Goal: Find specific page/section: Find specific page/section

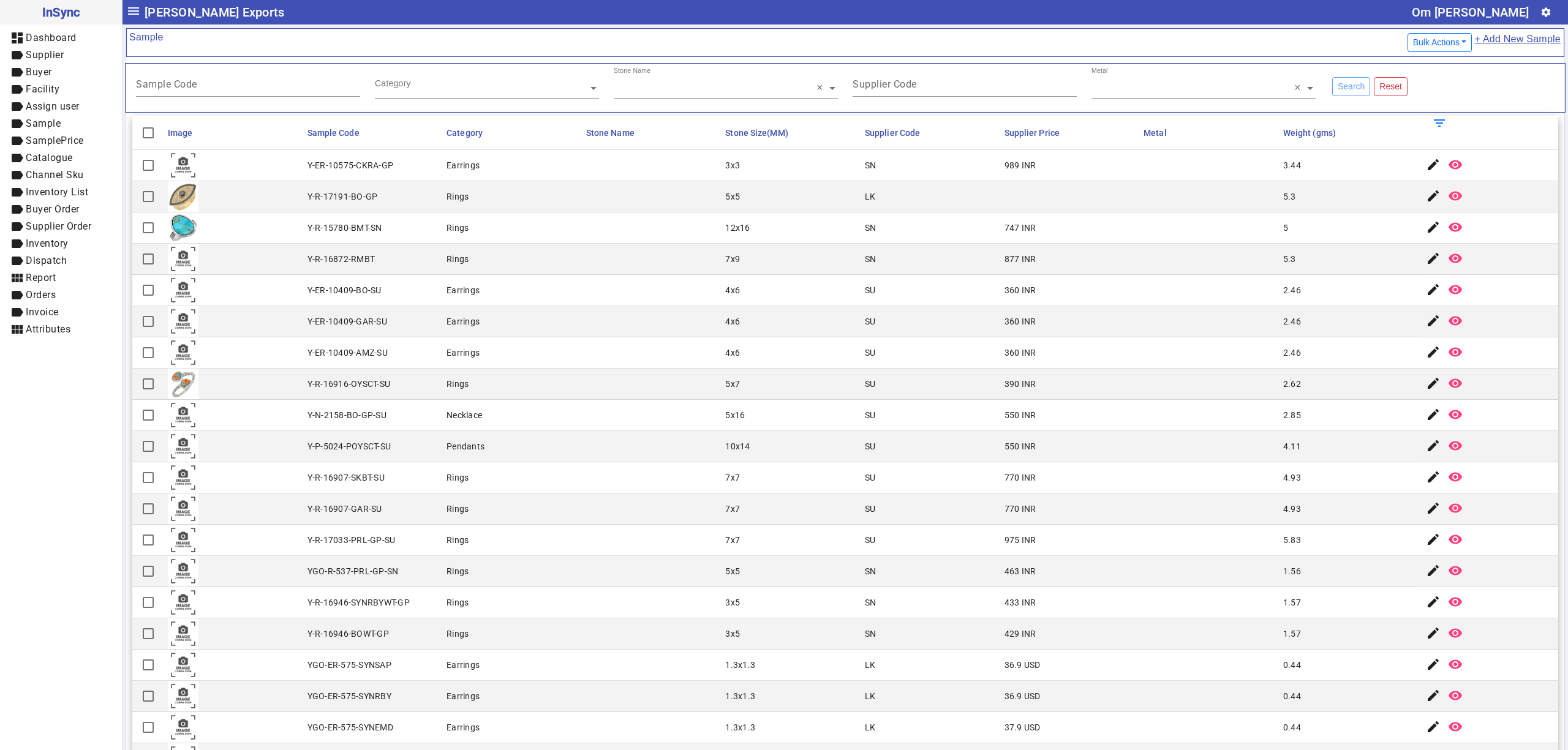
click at [1280, 555] on mat-cell "5.83" at bounding box center [1349, 541] width 140 height 31
click at [1286, 525] on mat-cell "4.93" at bounding box center [1349, 509] width 140 height 31
click at [1013, 302] on mat-cell "360 INR" at bounding box center [1070, 291] width 140 height 31
click at [1007, 383] on div "390 INR" at bounding box center [1020, 384] width 32 height 13
click at [277, 92] on input "Sample Code" at bounding box center [248, 87] width 224 height 10
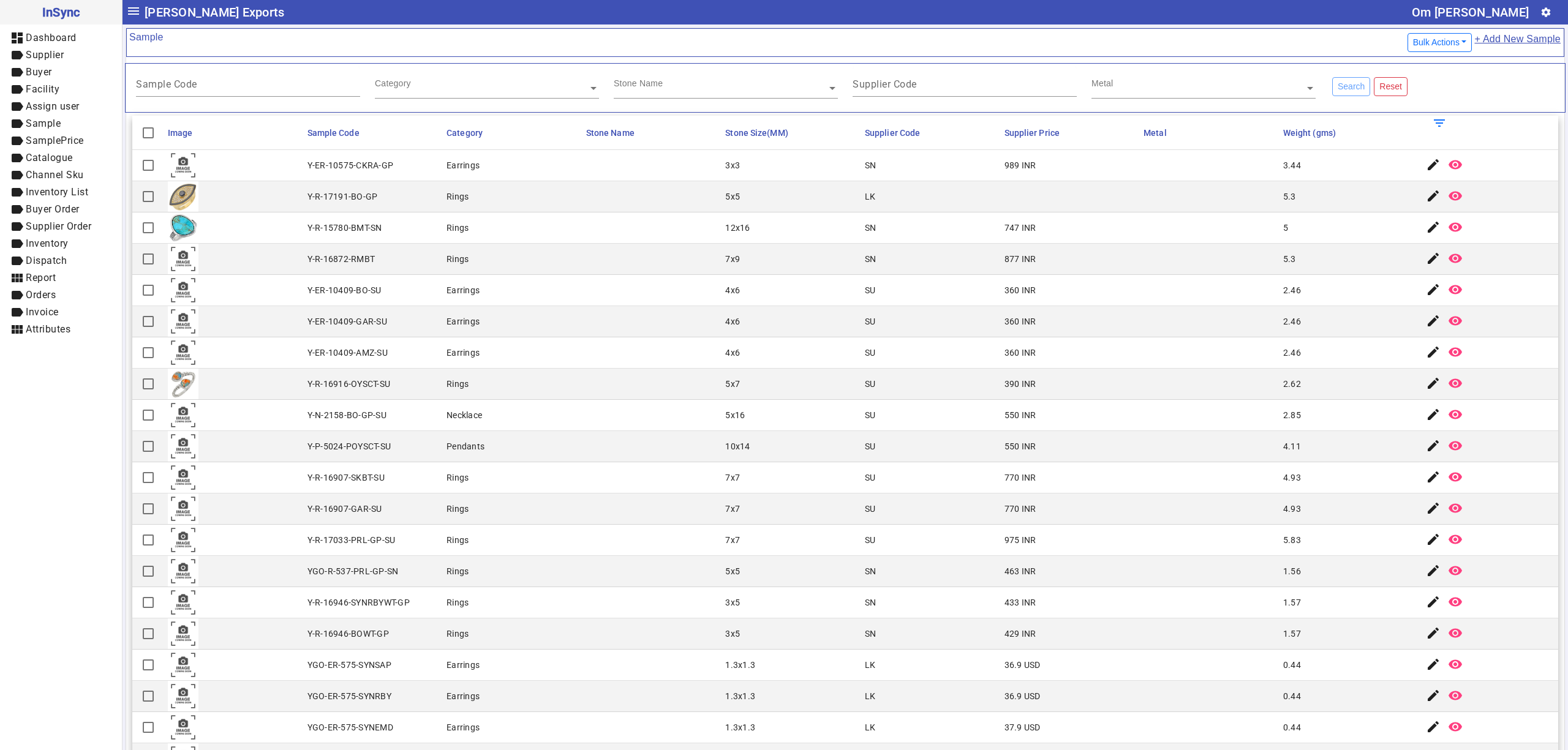
click at [483, 109] on ng-select "Category" at bounding box center [487, 87] width 224 height 42
click at [478, 91] on input "text" at bounding box center [487, 88] width 224 height 13
click at [715, 92] on input "text" at bounding box center [726, 88] width 224 height 13
click at [898, 89] on mat-label "Supplier Code" at bounding box center [885, 84] width 64 height 12
click at [898, 89] on input "Supplier Code" at bounding box center [964, 87] width 224 height 10
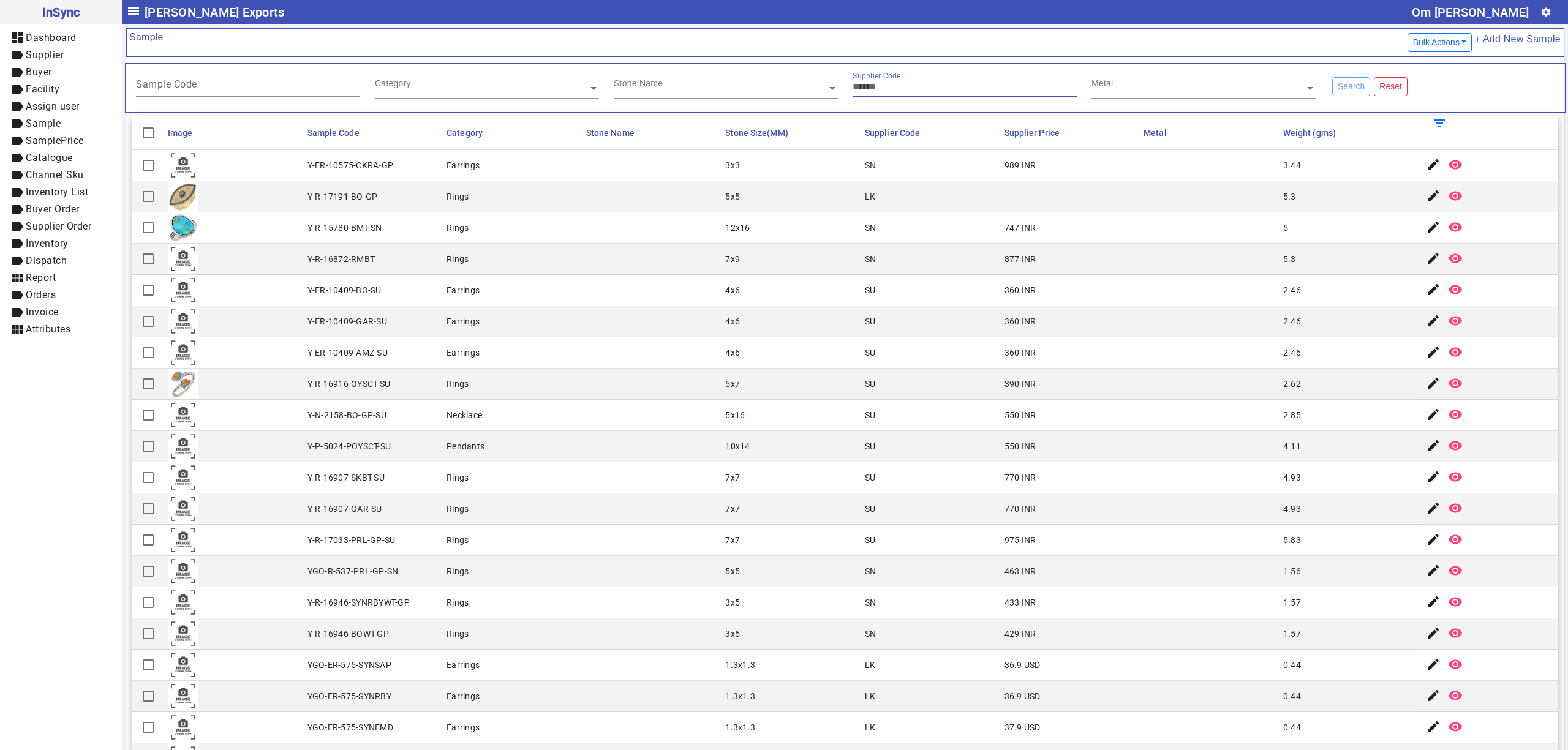
click at [1101, 92] on input "text" at bounding box center [1203, 88] width 224 height 13
click at [966, 146] on mat-header-cell "Supplier Code" at bounding box center [930, 133] width 140 height 34
click at [774, 89] on input "text" at bounding box center [726, 88] width 224 height 13
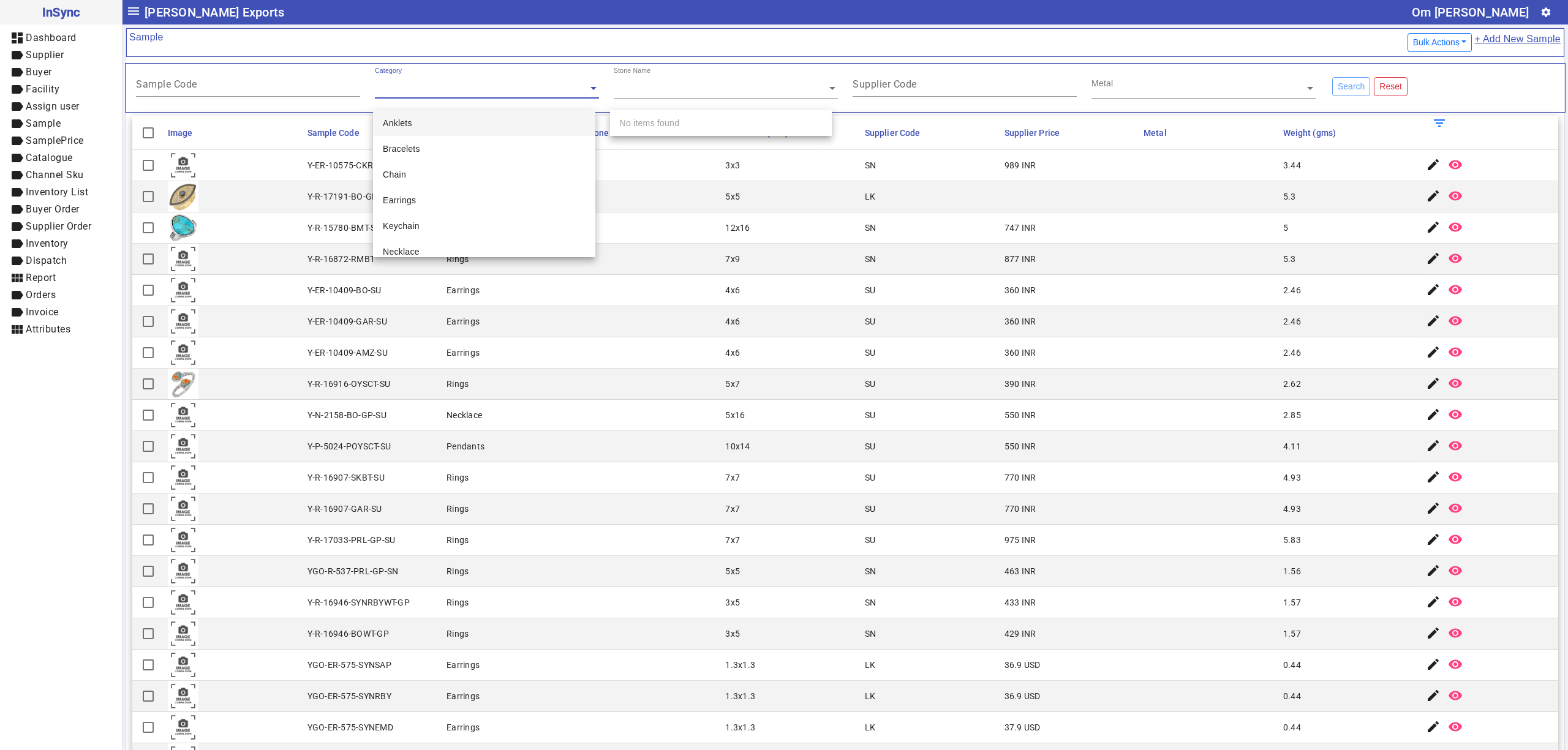
click at [523, 88] on input "text" at bounding box center [487, 88] width 224 height 13
click at [344, 80] on div "Sample Code" at bounding box center [248, 81] width 224 height 30
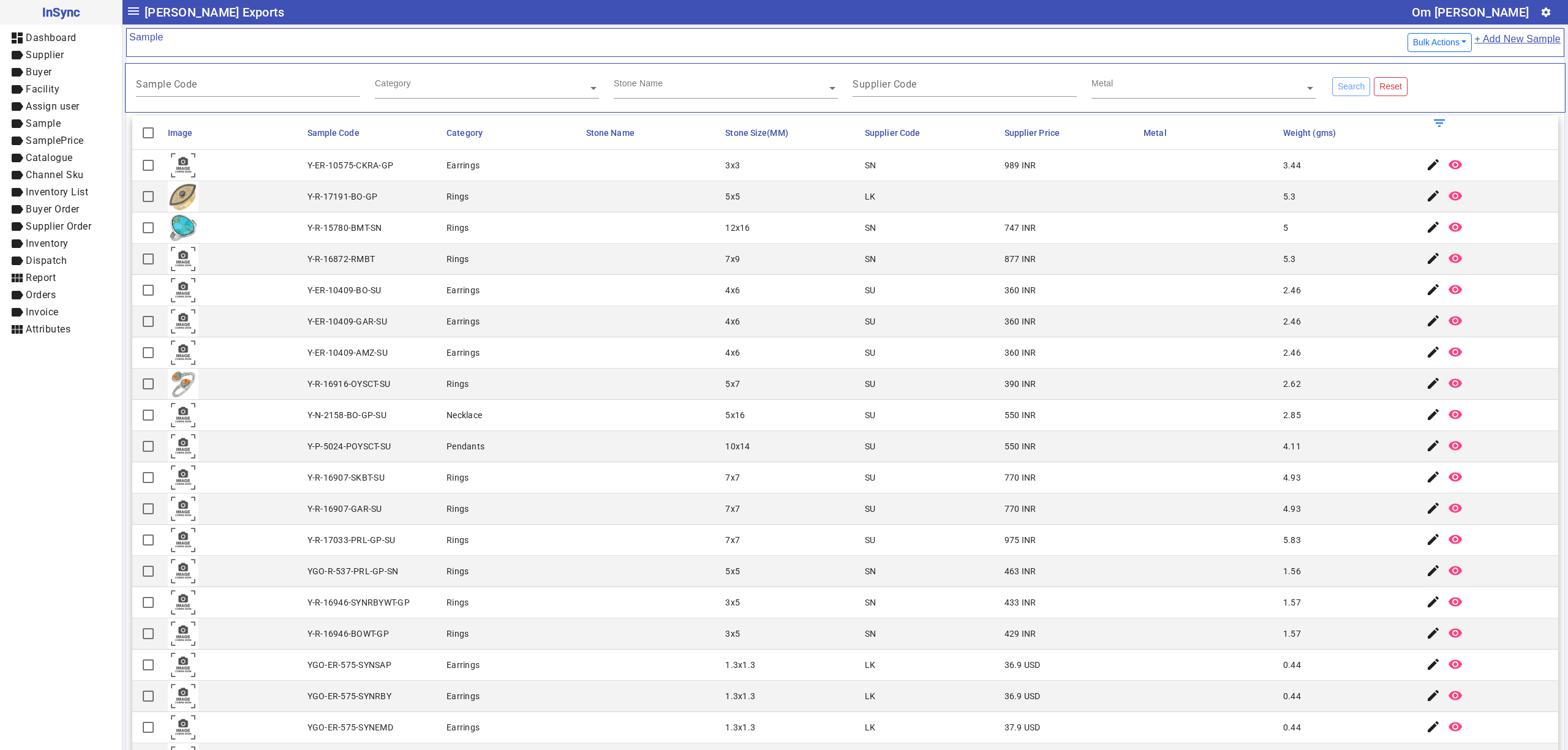
click at [769, 277] on mat-cell "4x6" at bounding box center [791, 291] width 140 height 31
click at [904, 341] on mat-cell "SU" at bounding box center [930, 353] width 140 height 31
click at [722, 300] on mat-cell "4x6" at bounding box center [791, 291] width 140 height 31
click at [589, 385] on mat-cell at bounding box center [652, 385] width 140 height 31
click at [838, 275] on mat-cell "7x9" at bounding box center [791, 260] width 140 height 31
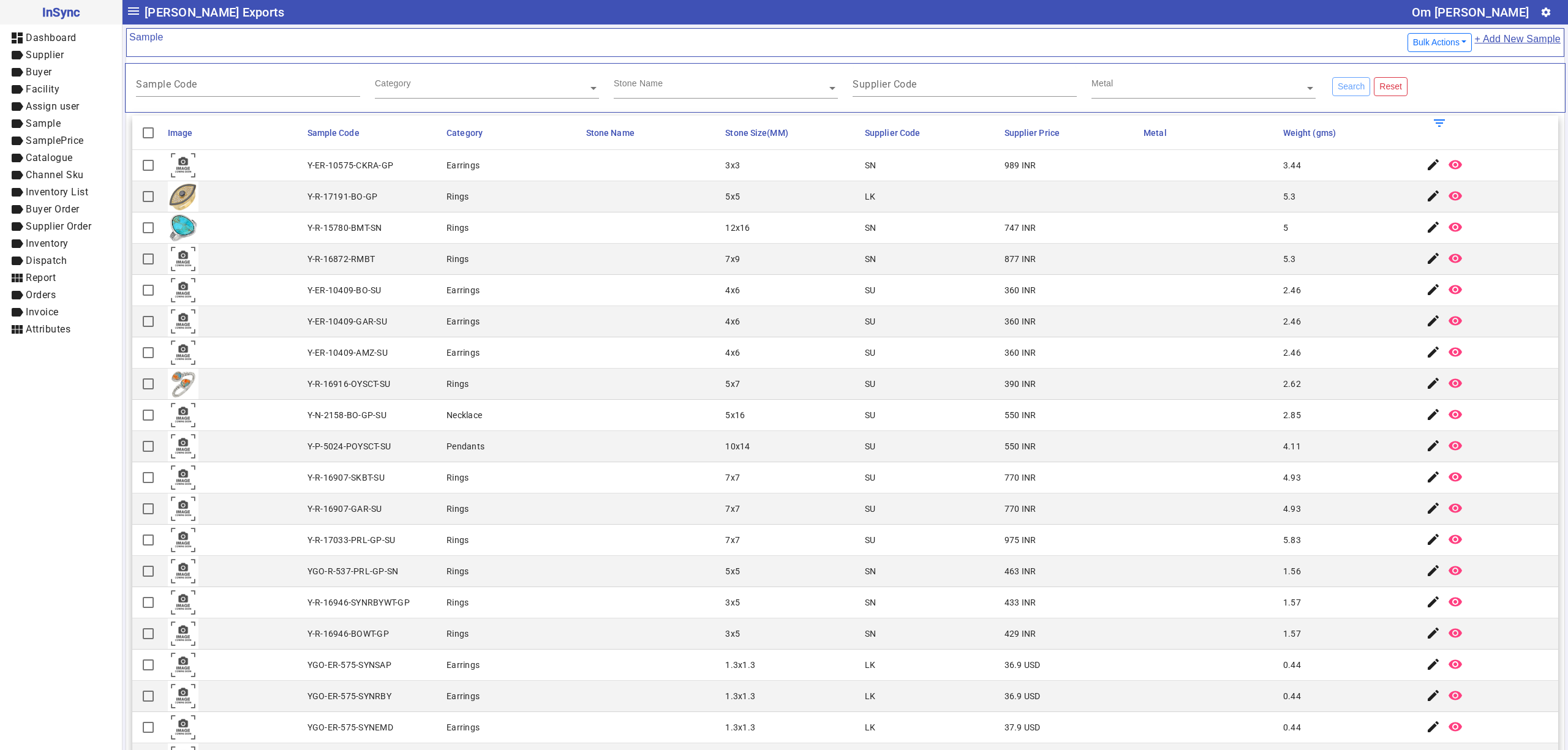
click at [892, 232] on mat-cell "SN" at bounding box center [930, 228] width 140 height 31
click at [877, 280] on mat-cell "SU" at bounding box center [930, 291] width 140 height 31
drag, startPoint x: 655, startPoint y: 234, endPoint x: 621, endPoint y: 220, distance: 36.8
click at [652, 234] on mat-cell at bounding box center [652, 228] width 140 height 31
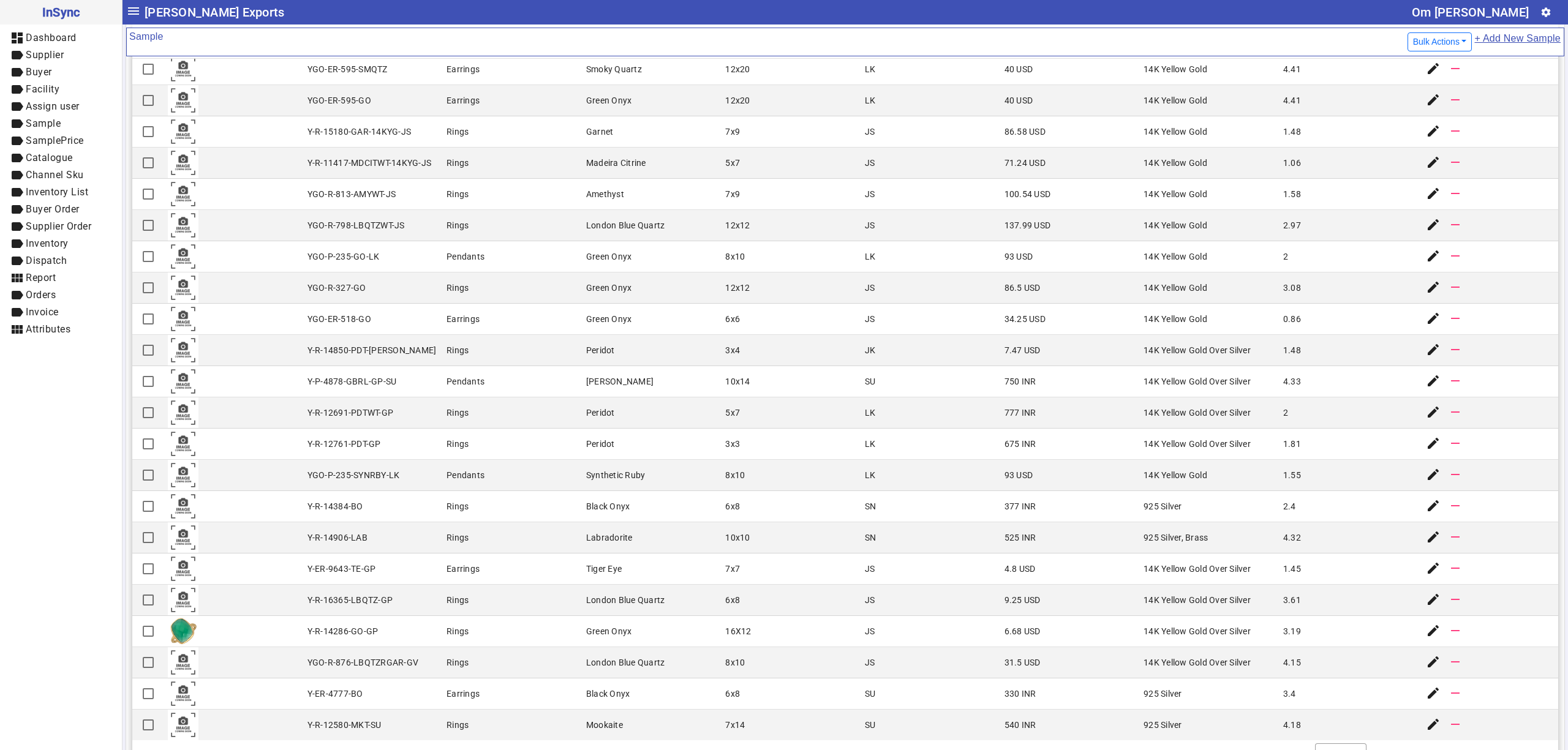
scroll to position [130, 0]
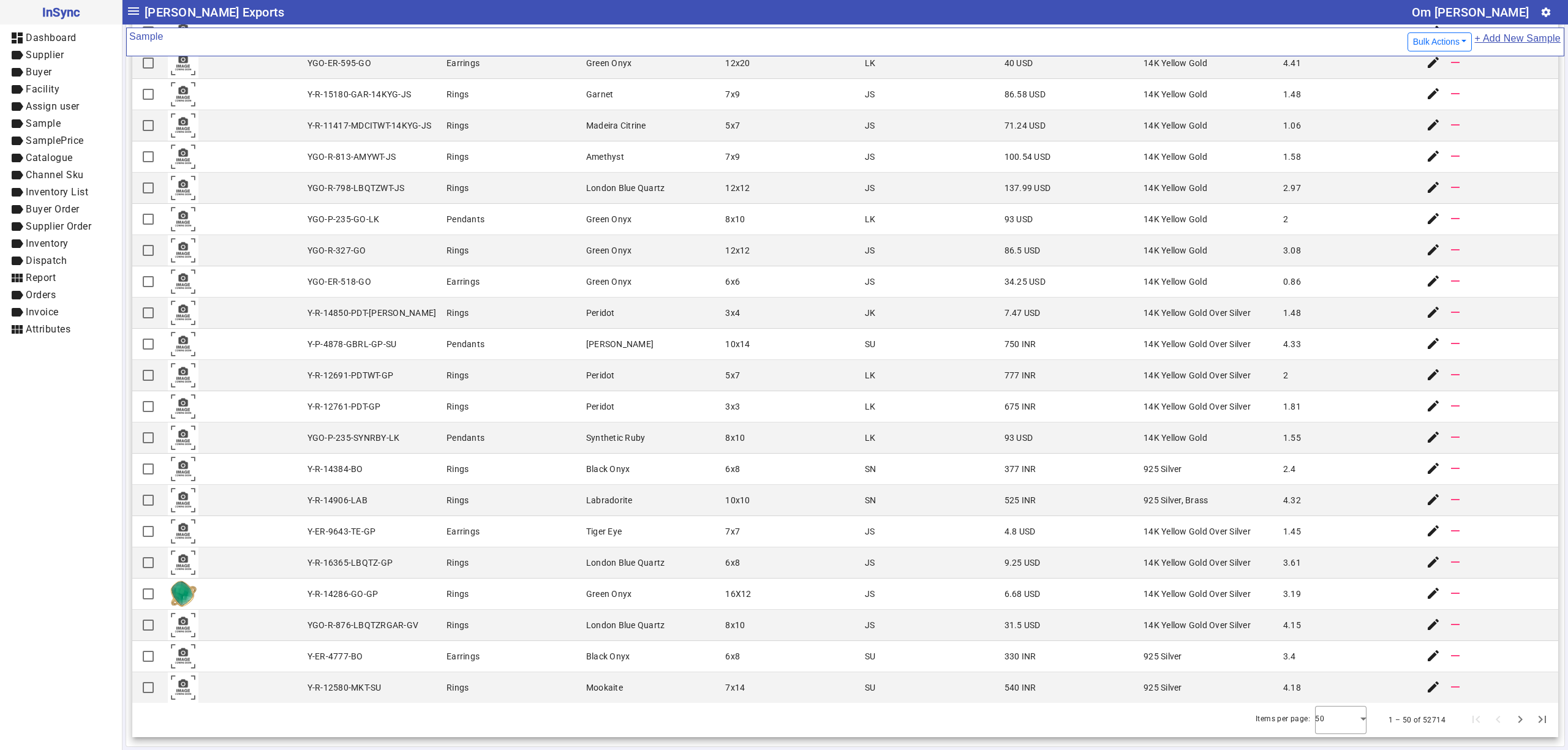
click at [1004, 309] on div "7.47 USD" at bounding box center [1022, 313] width 36 height 13
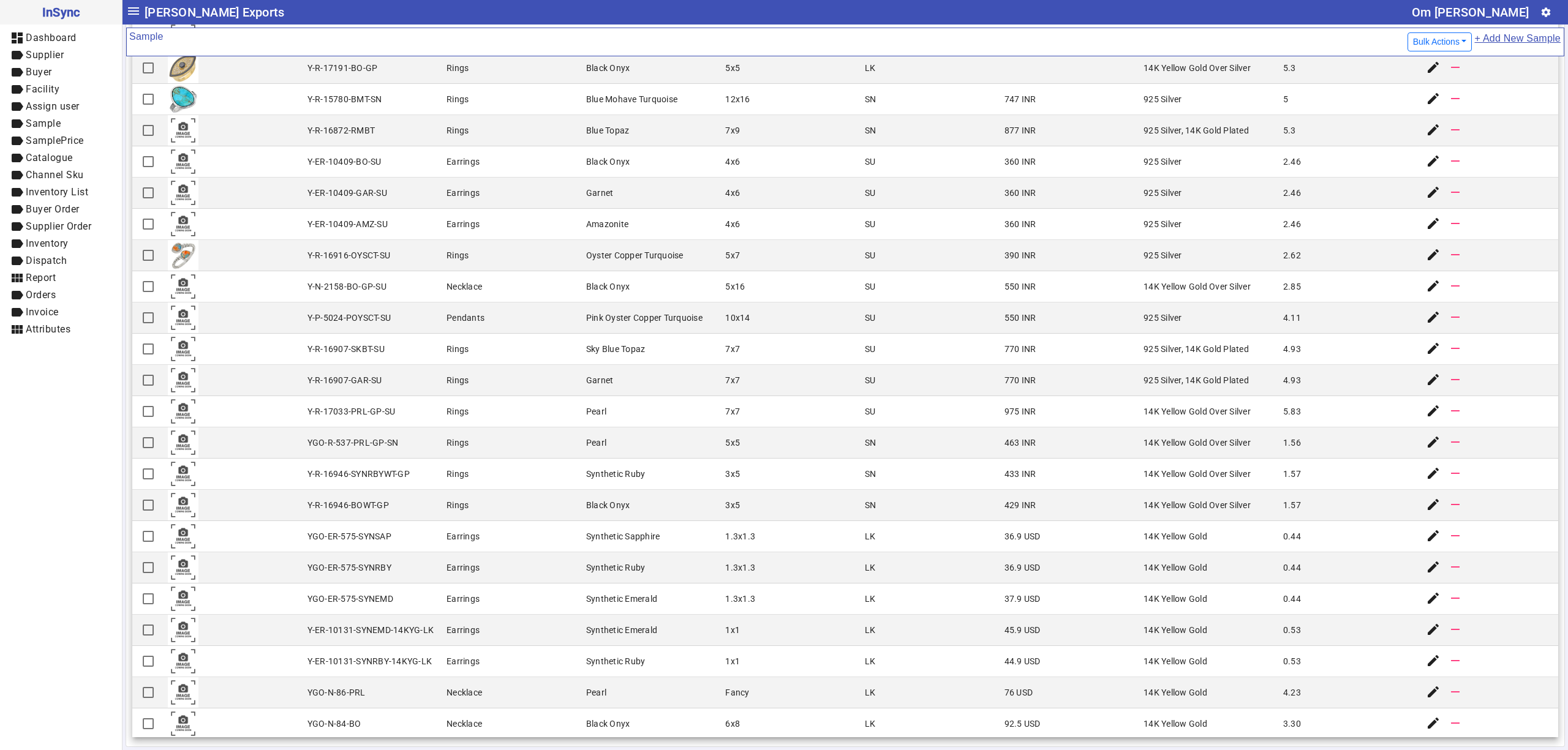
scroll to position [0, 0]
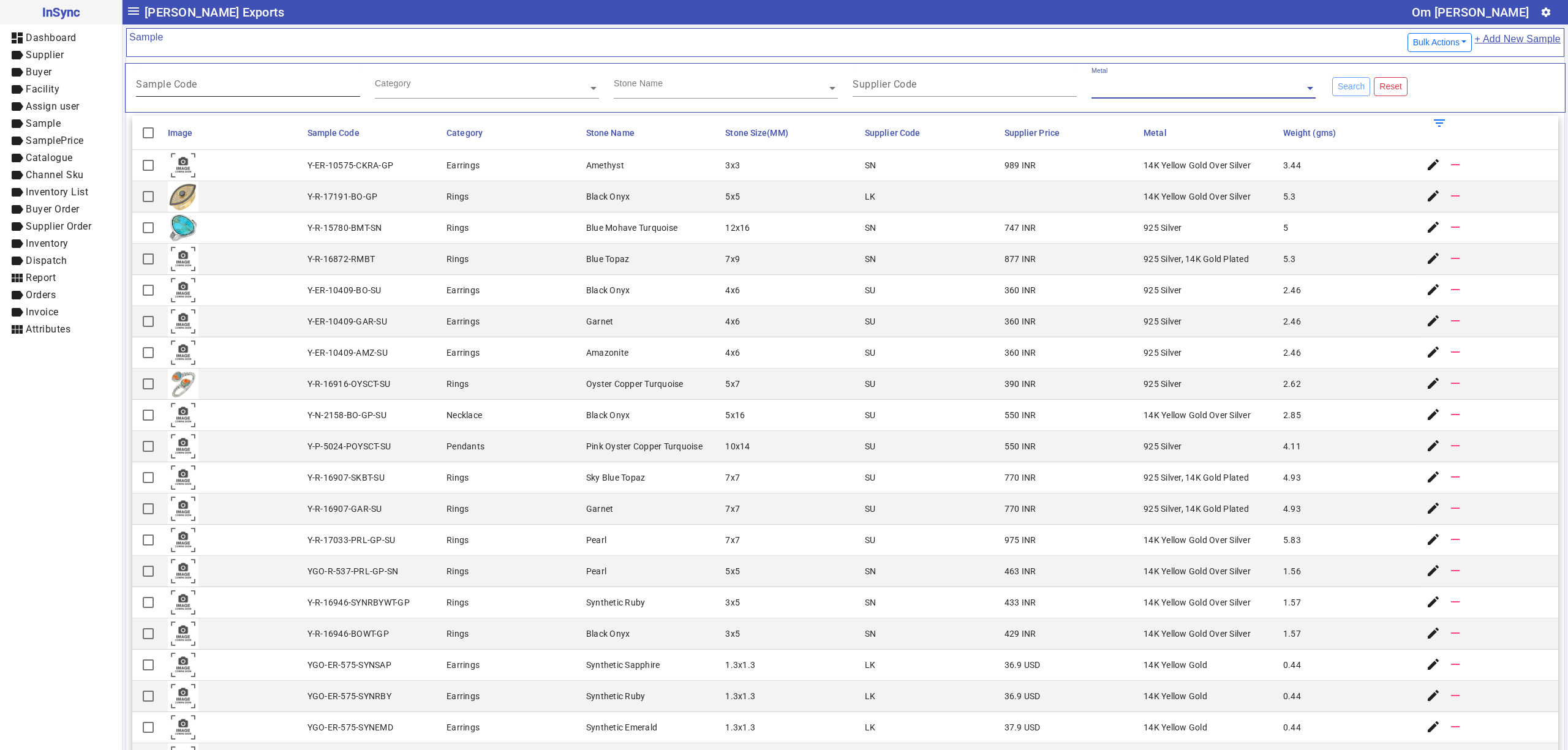
click at [243, 96] on div "Sample Code" at bounding box center [248, 81] width 224 height 30
click at [768, 87] on input "text" at bounding box center [726, 88] width 224 height 13
click at [1018, 81] on div "Supplier Code" at bounding box center [964, 81] width 224 height 30
click at [1155, 81] on div "Metal" at bounding box center [1198, 73] width 213 height 14
click at [681, 112] on div "Sample Code Category Stone Name Supplier Code Metal Search Reset" at bounding box center [845, 87] width 1441 height 50
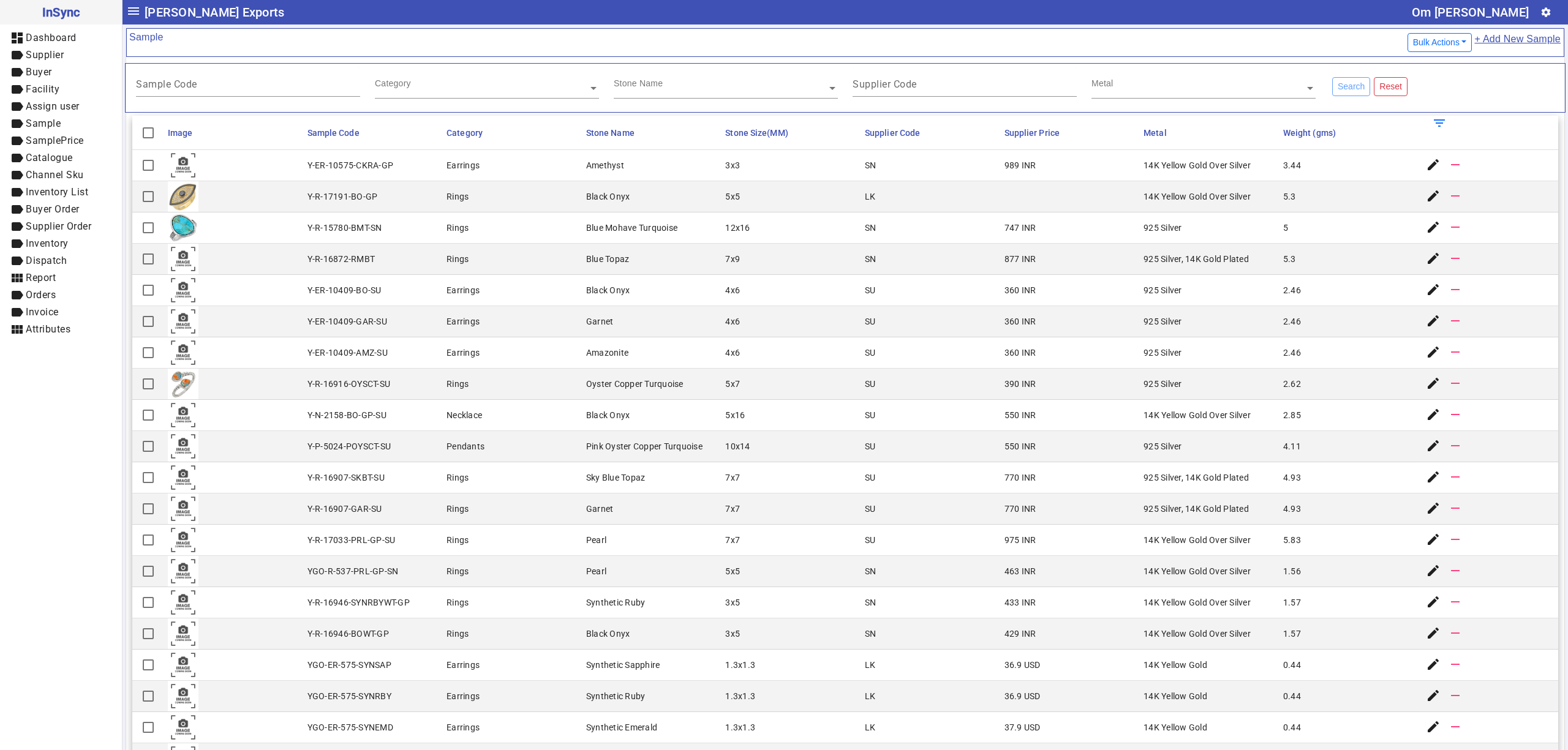
click at [545, 212] on mat-cell "Rings" at bounding box center [513, 197] width 140 height 31
click at [184, 84] on mat-label "Sample Code" at bounding box center [166, 84] width 61 height 12
click at [184, 84] on input "Sample Code" at bounding box center [248, 87] width 224 height 10
click at [435, 385] on mat-cell "Y-R-16916-OYSCT-SU" at bounding box center [374, 385] width 140 height 31
click at [756, 300] on mat-cell "4x6" at bounding box center [791, 291] width 140 height 31
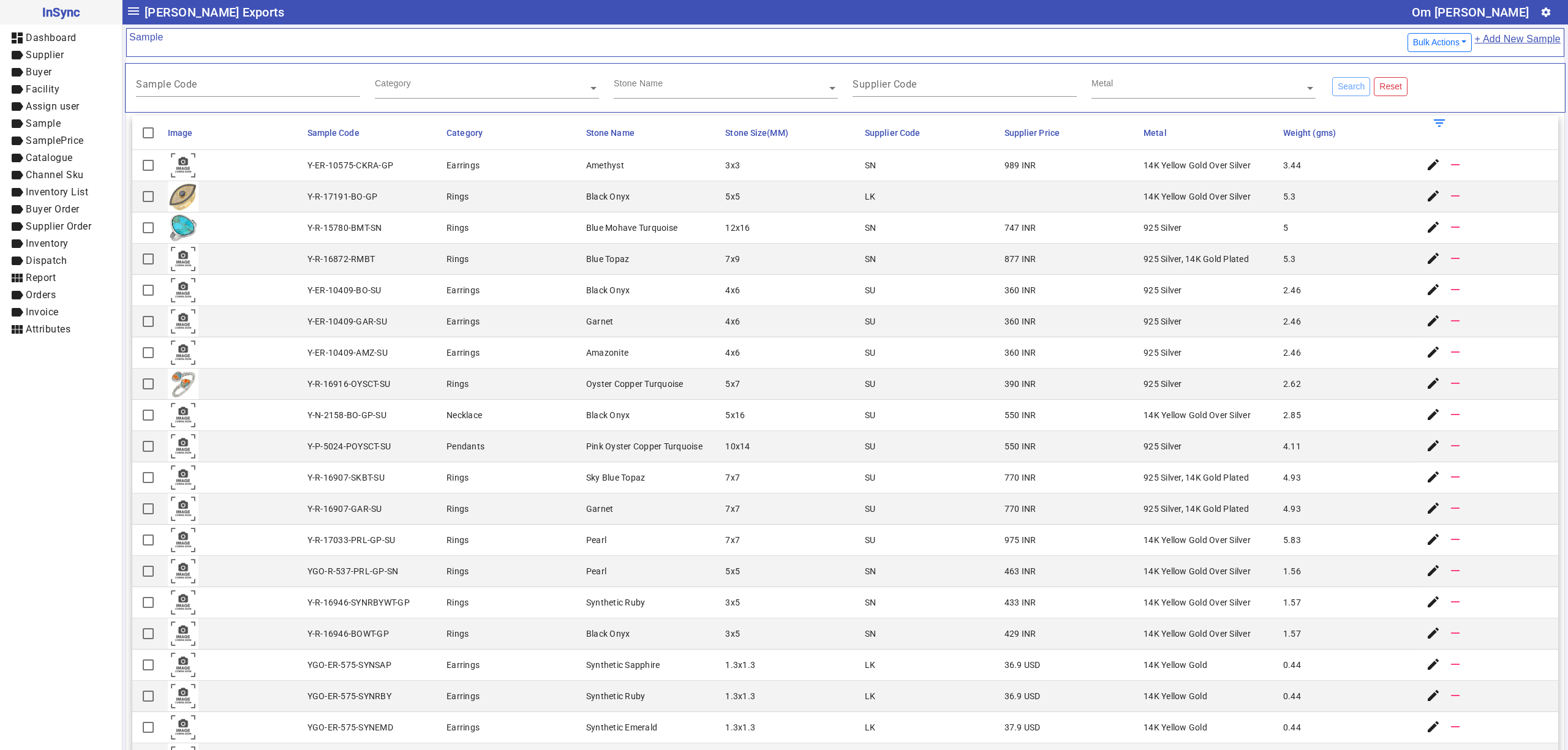
click at [836, 302] on mat-cell "4x6" at bounding box center [791, 291] width 140 height 31
